Goal: Communication & Community: Participate in discussion

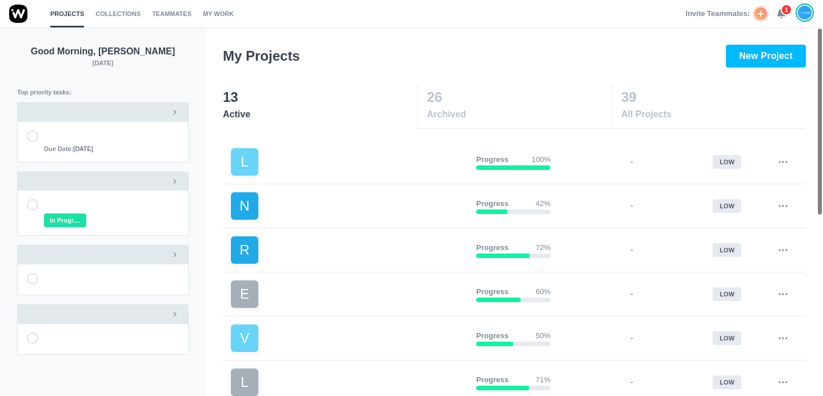
click at [783, 18] on icon at bounding box center [782, 14] width 10 height 10
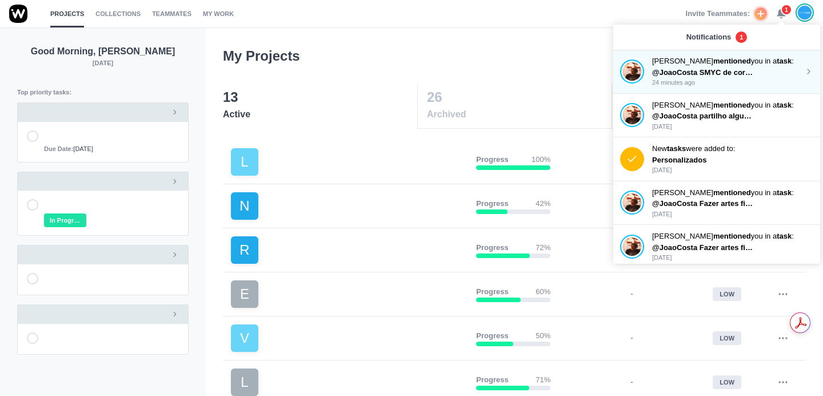
click at [708, 69] on span "@JoaoCosta SMYC de cores." at bounding box center [703, 72] width 103 height 9
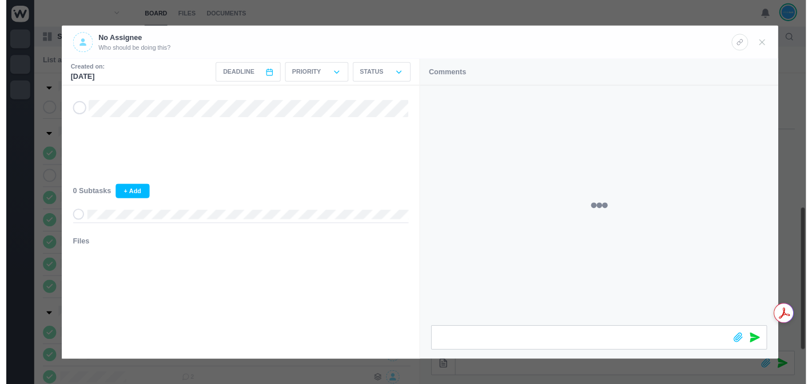
scroll to position [318, 0]
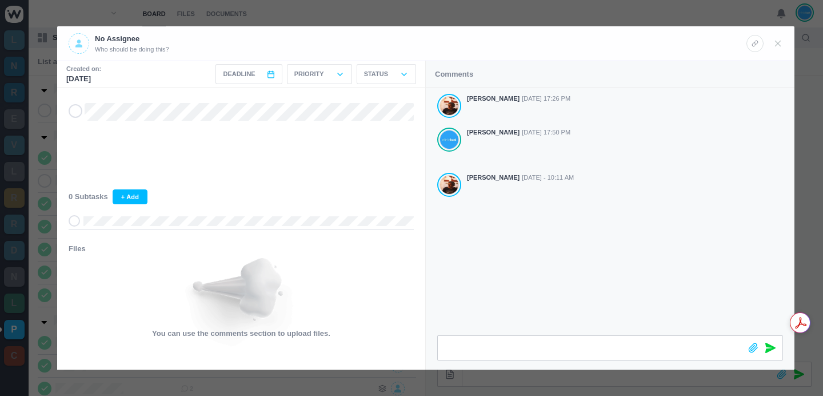
click at [640, 251] on div "[PERSON_NAME] [DATE] 17:26 PM [PERSON_NAME] [DATE] 17:50 PM [PERSON_NAME] [DATE…" at bounding box center [610, 211] width 369 height 247
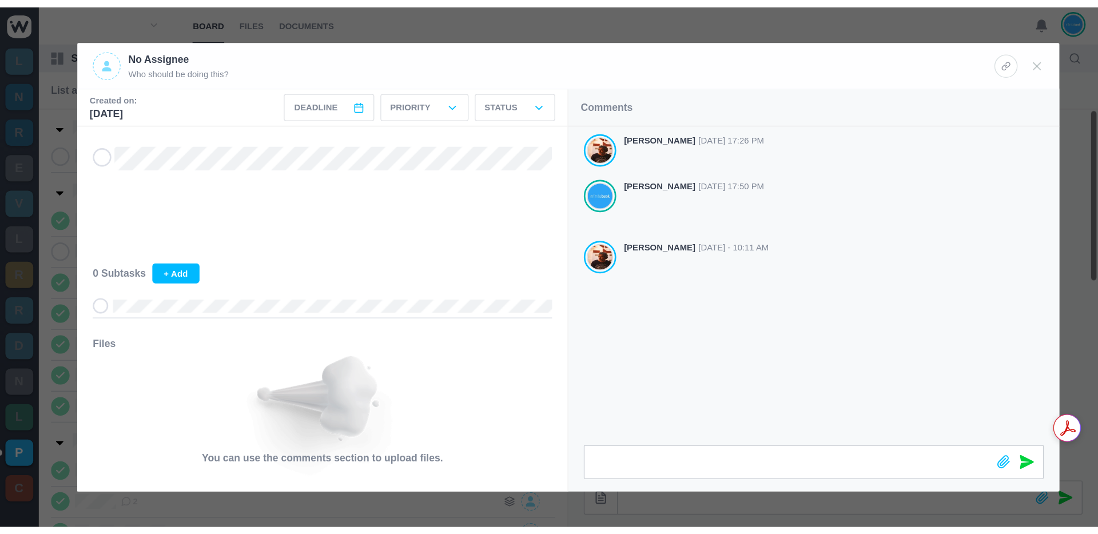
scroll to position [0, 0]
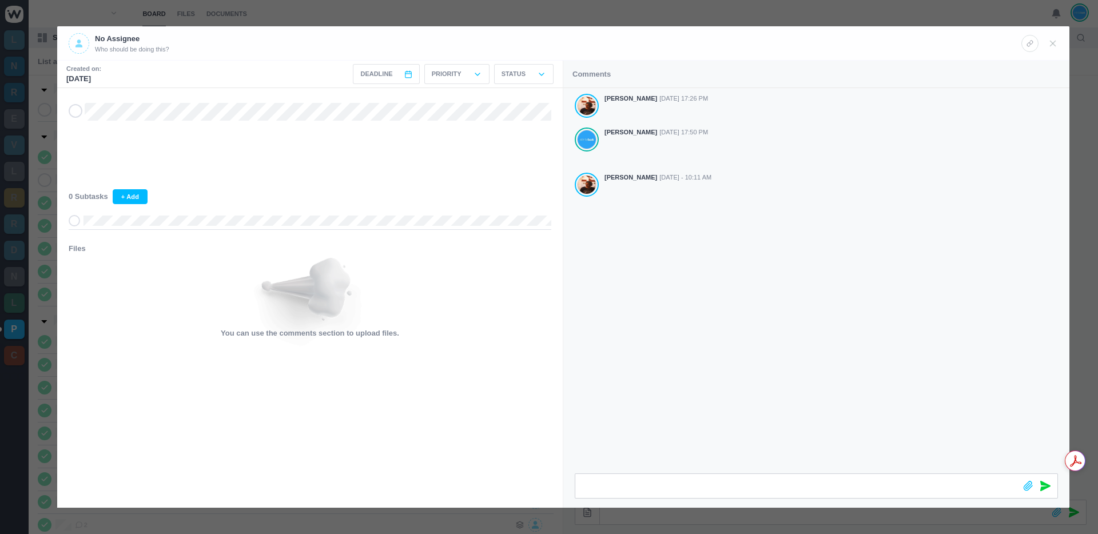
click at [717, 223] on div "[PERSON_NAME] [DATE] 17:26 PM [PERSON_NAME] [DATE] 17:50 PM [PERSON_NAME] [DATE…" at bounding box center [816, 280] width 506 height 385
click at [736, 217] on div "[PERSON_NAME] [DATE] 17:26 PM [PERSON_NAME] [DATE] 17:50 PM [PERSON_NAME] [DATE…" at bounding box center [816, 280] width 506 height 385
click at [728, 336] on div "[PERSON_NAME] [DATE] 17:26 PM [PERSON_NAME] [DATE] 17:50 PM [PERSON_NAME] [DATE…" at bounding box center [816, 280] width 506 height 385
click at [621, 13] on div at bounding box center [549, 267] width 1098 height 534
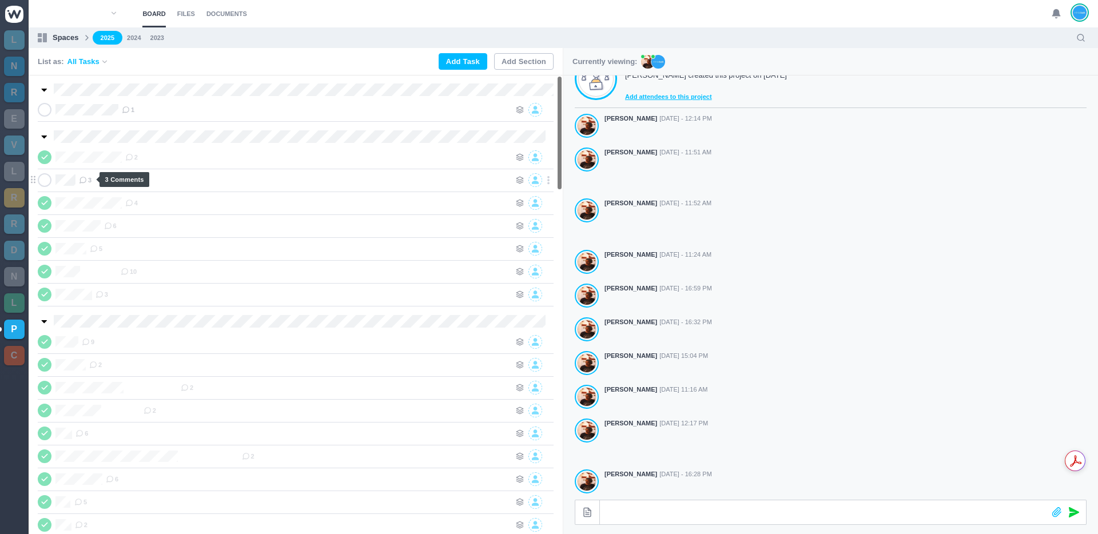
click at [86, 182] on icon at bounding box center [83, 180] width 8 height 8
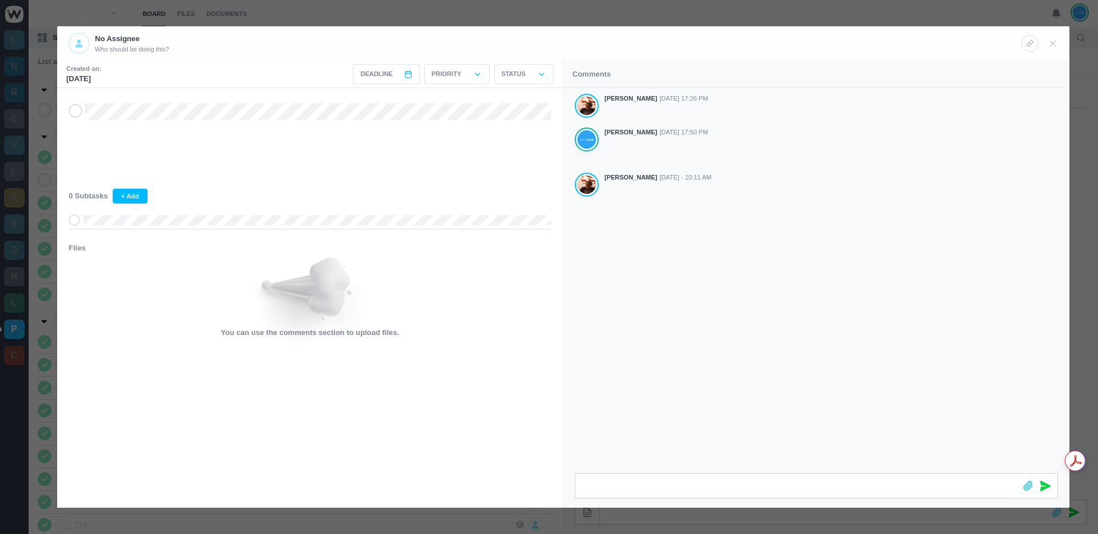
click at [555, 21] on div at bounding box center [549, 267] width 1098 height 534
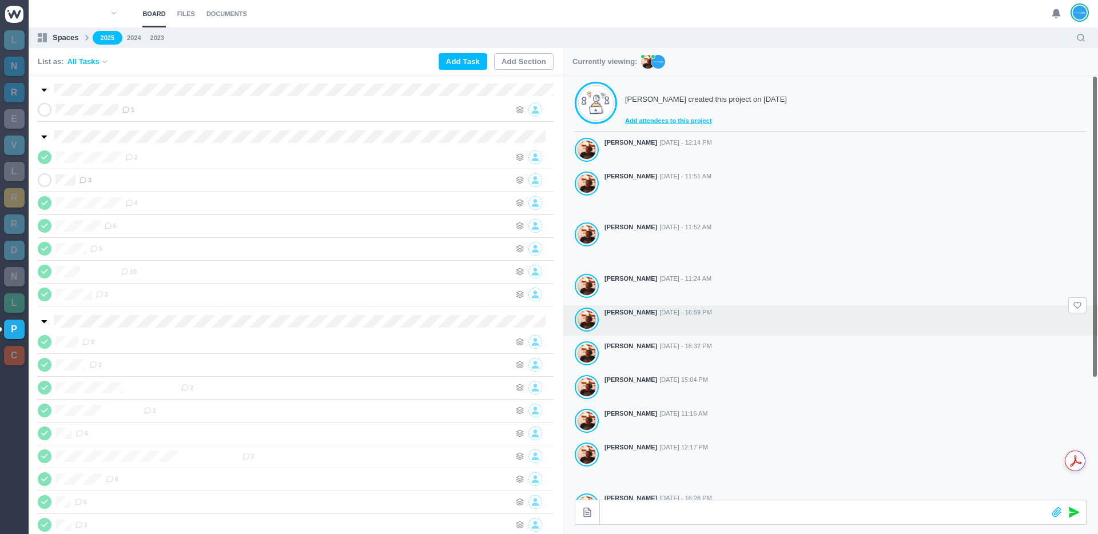
scroll to position [0, 0]
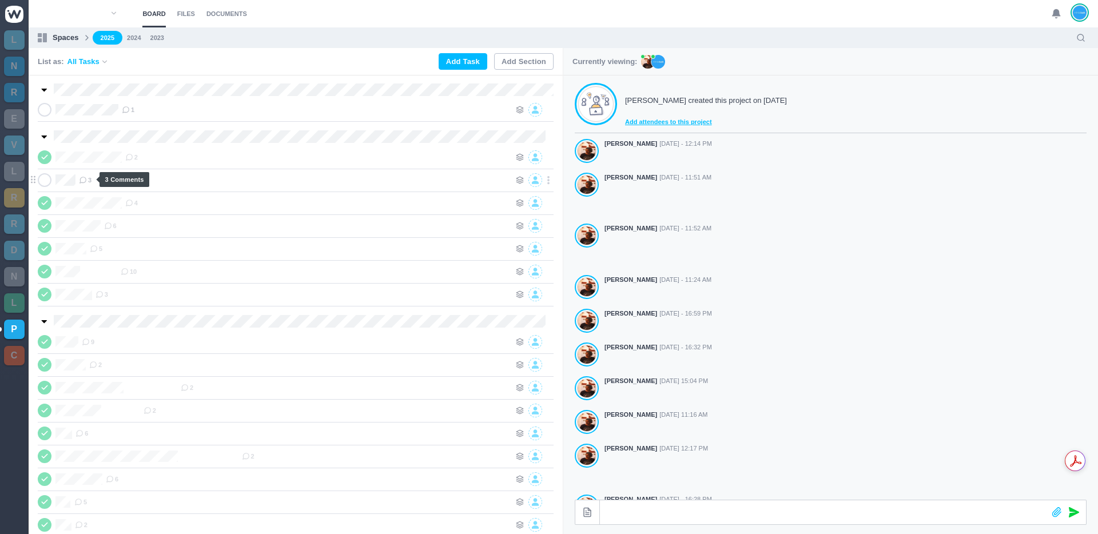
click at [85, 181] on icon at bounding box center [83, 180] width 8 height 8
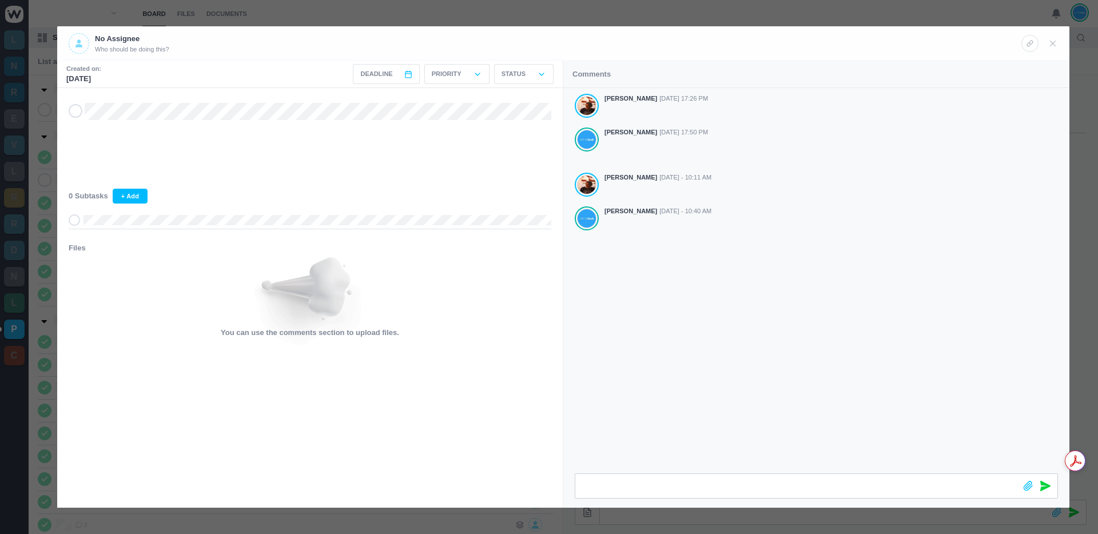
click at [759, 318] on div "[PERSON_NAME] [DATE] 17:26 PM [PERSON_NAME] [DATE] 17:50 PM [PERSON_NAME] [DATE…" at bounding box center [816, 280] width 506 height 385
click at [571, 7] on div at bounding box center [549, 267] width 1098 height 534
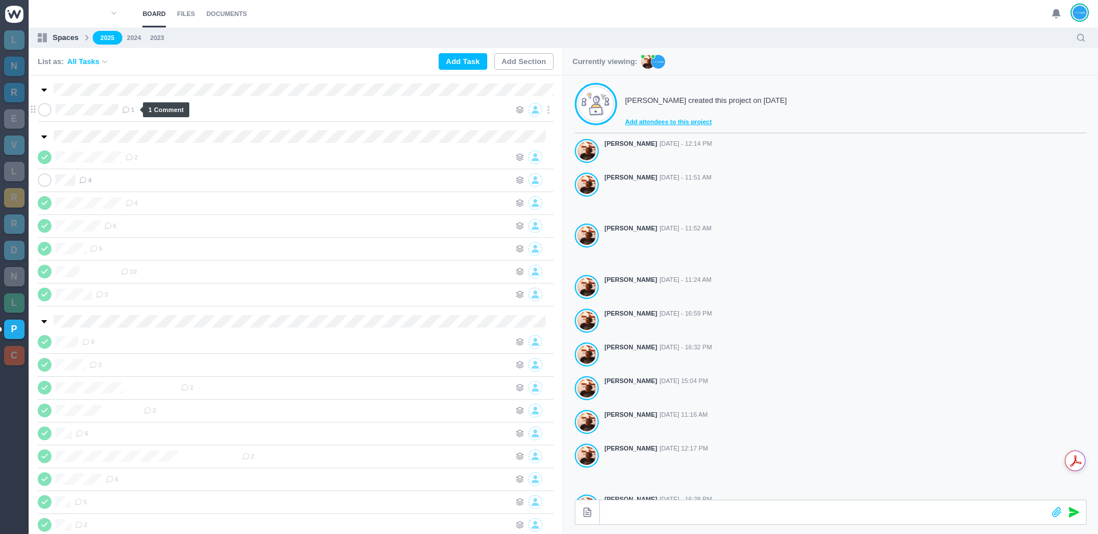
click at [127, 109] on icon at bounding box center [126, 110] width 8 height 8
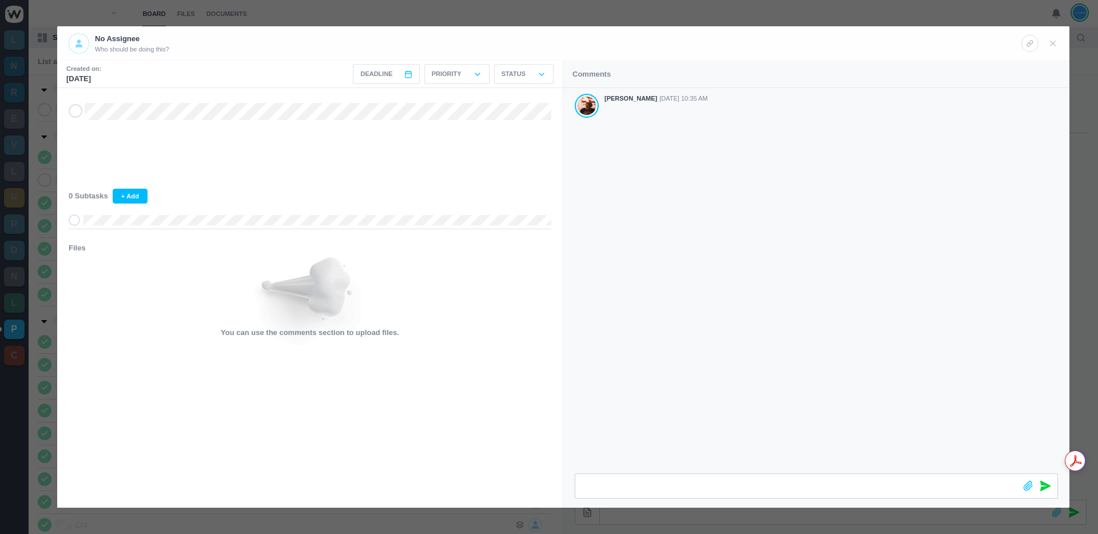
click at [698, 285] on div "[PERSON_NAME] [DATE] 10:35 AM" at bounding box center [816, 280] width 506 height 385
click at [506, 18] on div at bounding box center [549, 267] width 1098 height 534
